Goal: Task Accomplishment & Management: Use online tool/utility

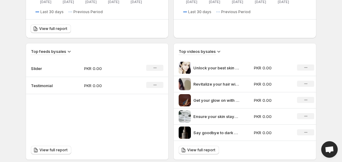
scroll to position [171, 0]
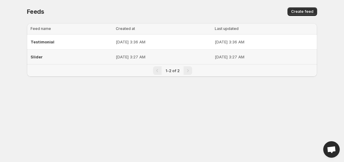
click at [221, 55] on p "[DATE] 3:27 AM" at bounding box center [264, 57] width 99 height 6
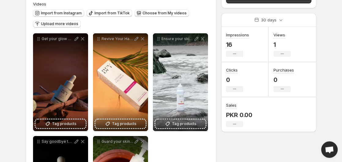
scroll to position [60, 0]
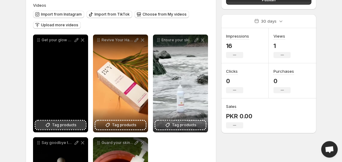
click at [72, 124] on span "Tag products" at bounding box center [64, 125] width 24 height 6
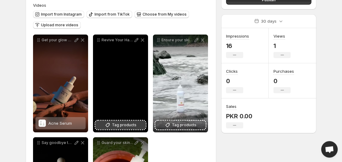
click at [113, 127] on span "Tag products" at bounding box center [124, 125] width 24 height 6
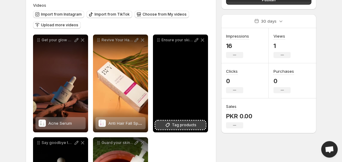
click at [174, 124] on span "Tag products" at bounding box center [184, 125] width 24 height 6
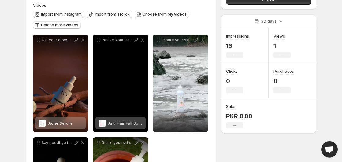
scroll to position [148, 0]
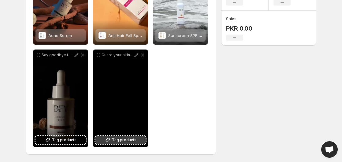
click at [126, 139] on span "Tag products" at bounding box center [124, 140] width 24 height 6
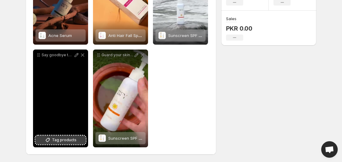
click at [57, 139] on span "Tag products" at bounding box center [64, 140] width 24 height 6
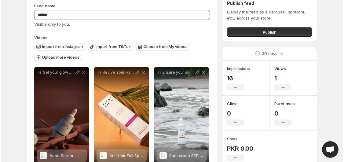
scroll to position [0, 0]
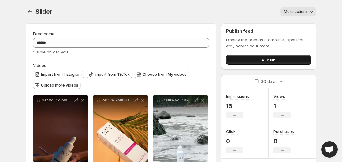
click at [242, 60] on button "Publish" at bounding box center [268, 60] width 85 height 10
click at [30, 13] on icon "Settings" at bounding box center [30, 12] width 6 height 6
